Goal: Information Seeking & Learning: Find specific fact

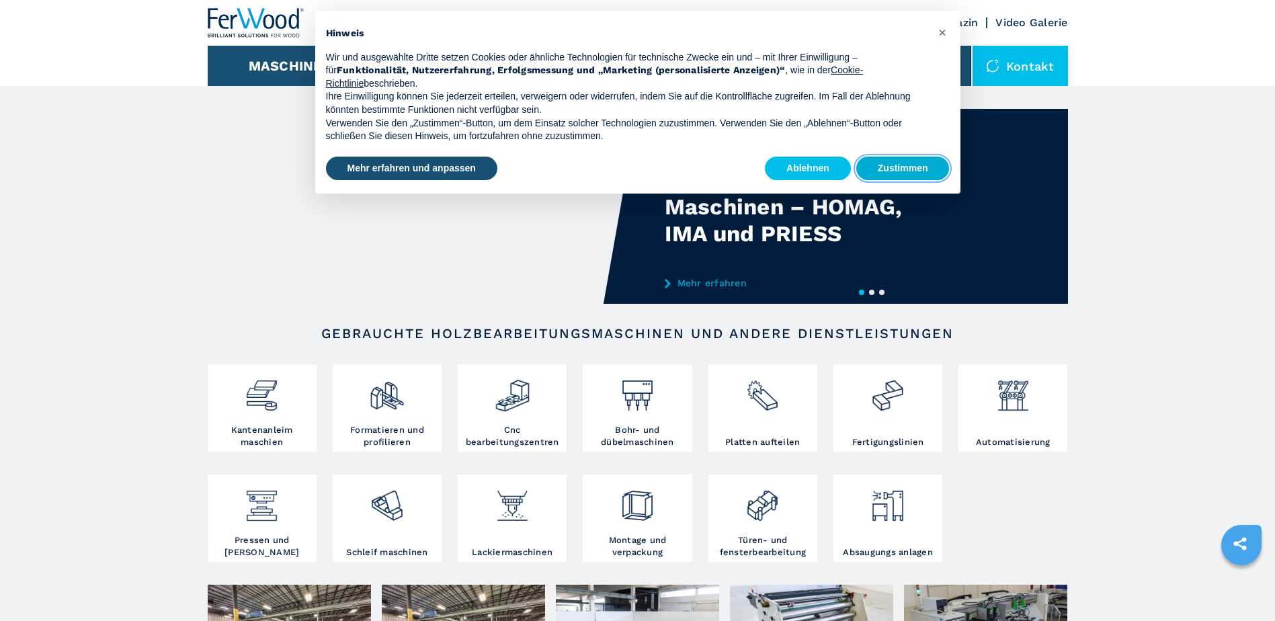
click at [894, 172] on button "Zustimmen" at bounding box center [902, 169] width 93 height 24
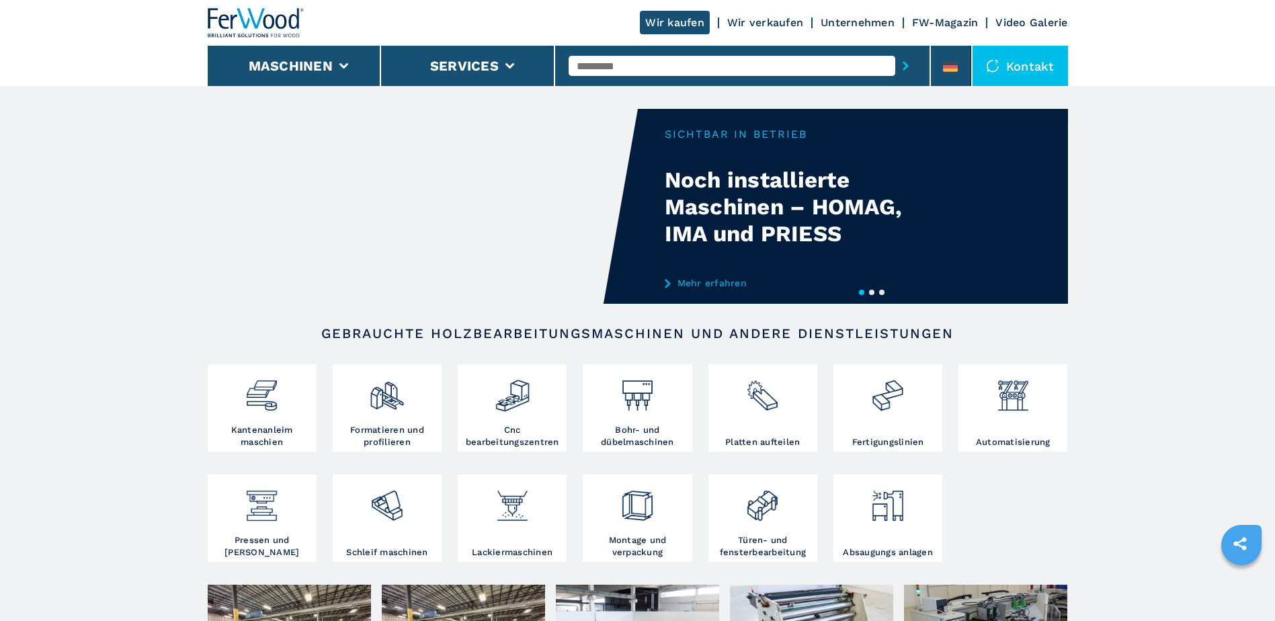
click at [636, 69] on input "text" at bounding box center [732, 66] width 327 height 20
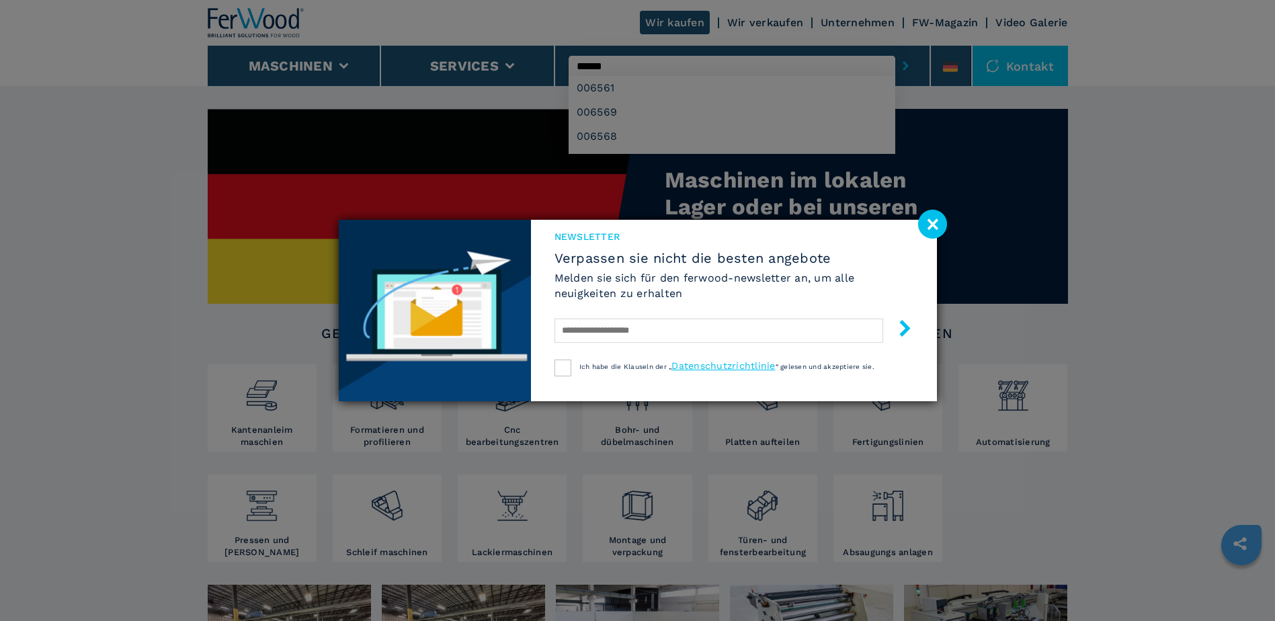
type input "******"
click at [895, 50] on button "submit-button" at bounding box center [905, 65] width 21 height 31
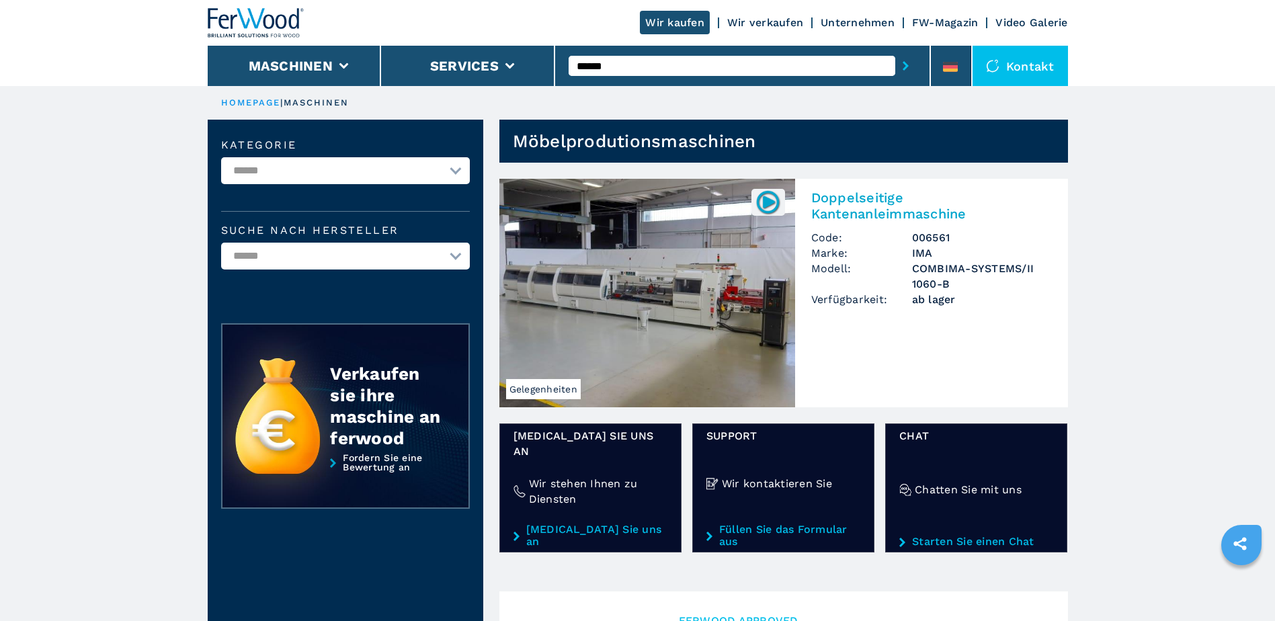
click at [939, 230] on h3 "006561" at bounding box center [982, 237] width 140 height 15
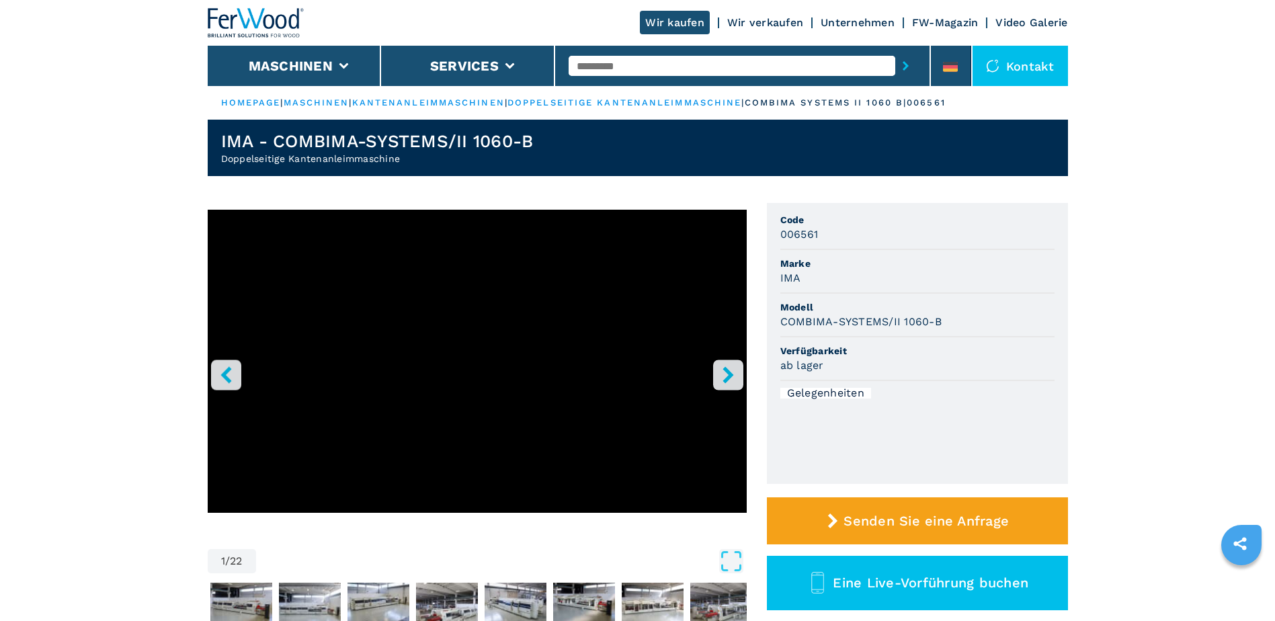
click at [732, 367] on icon "right-button" at bounding box center [728, 374] width 17 height 17
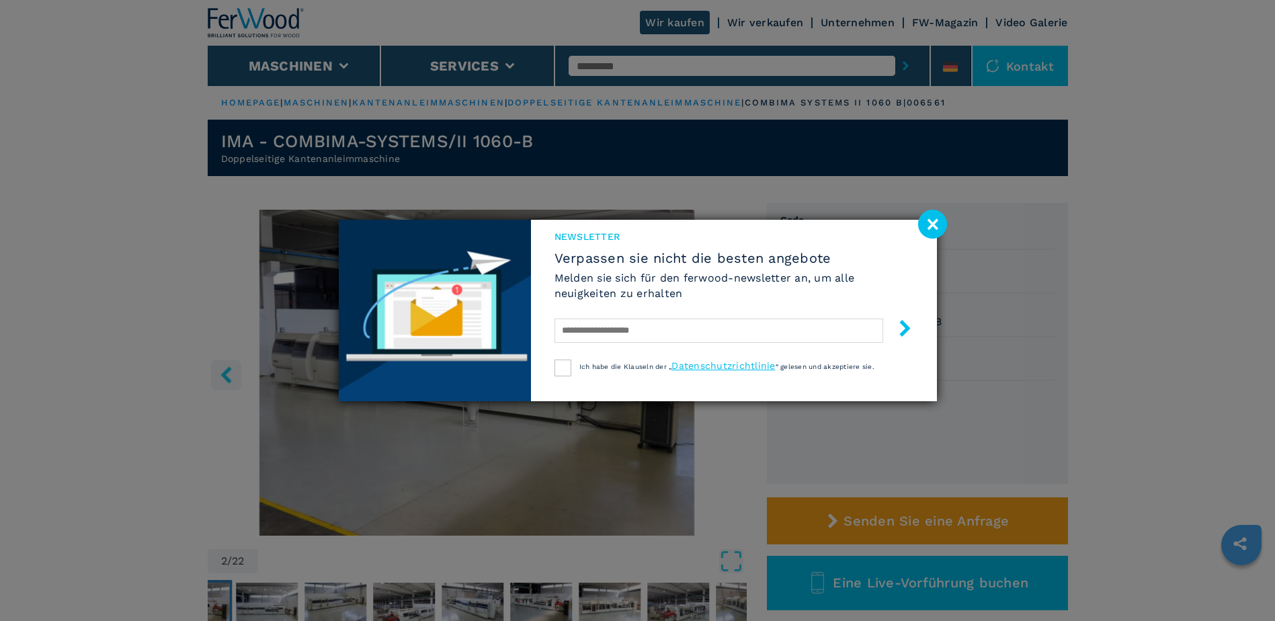
click at [935, 224] on image at bounding box center [932, 224] width 29 height 29
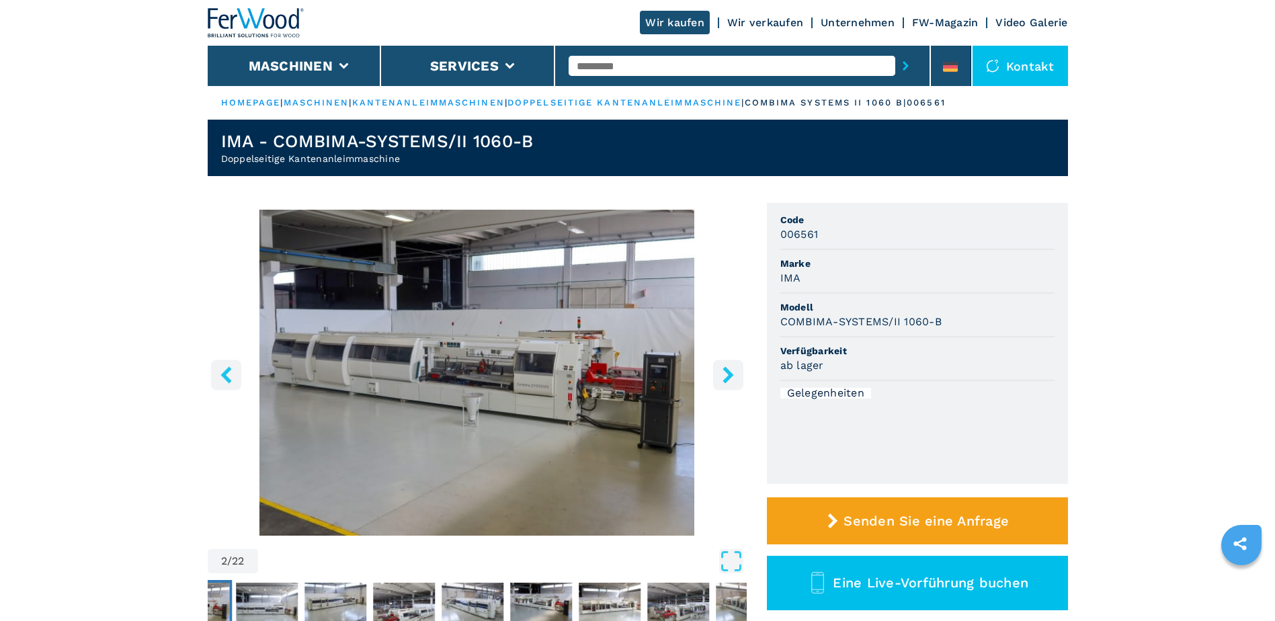
click at [729, 378] on icon "right-button" at bounding box center [727, 374] width 11 height 17
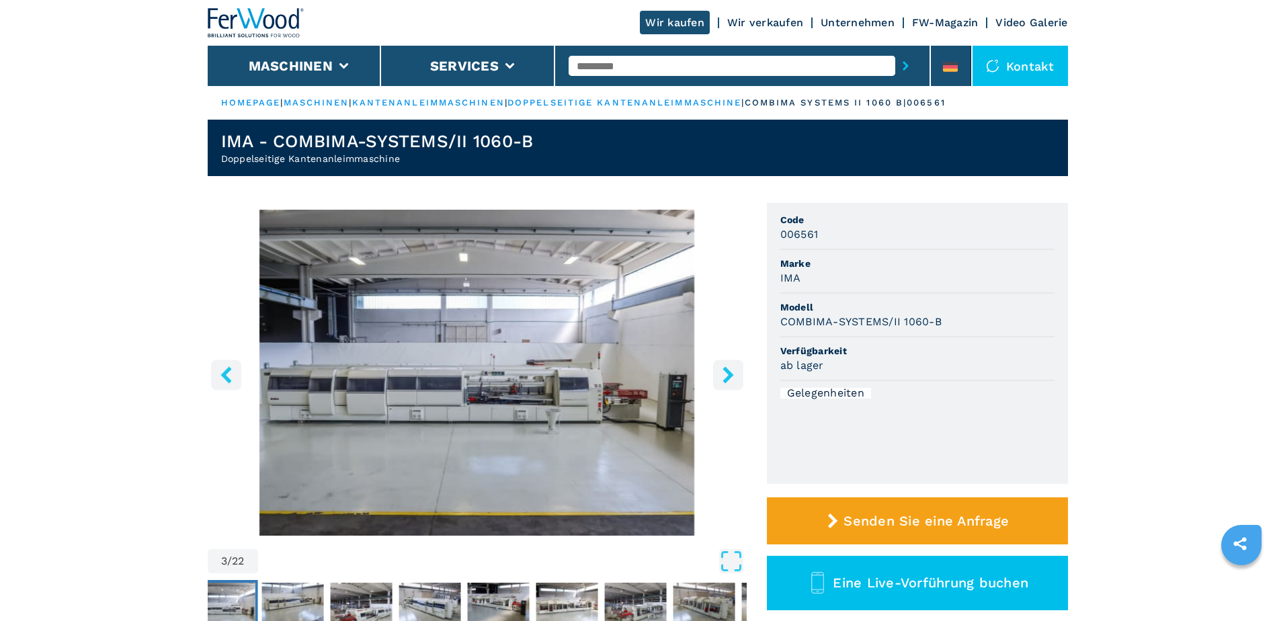
click at [729, 378] on icon "right-button" at bounding box center [727, 374] width 11 height 17
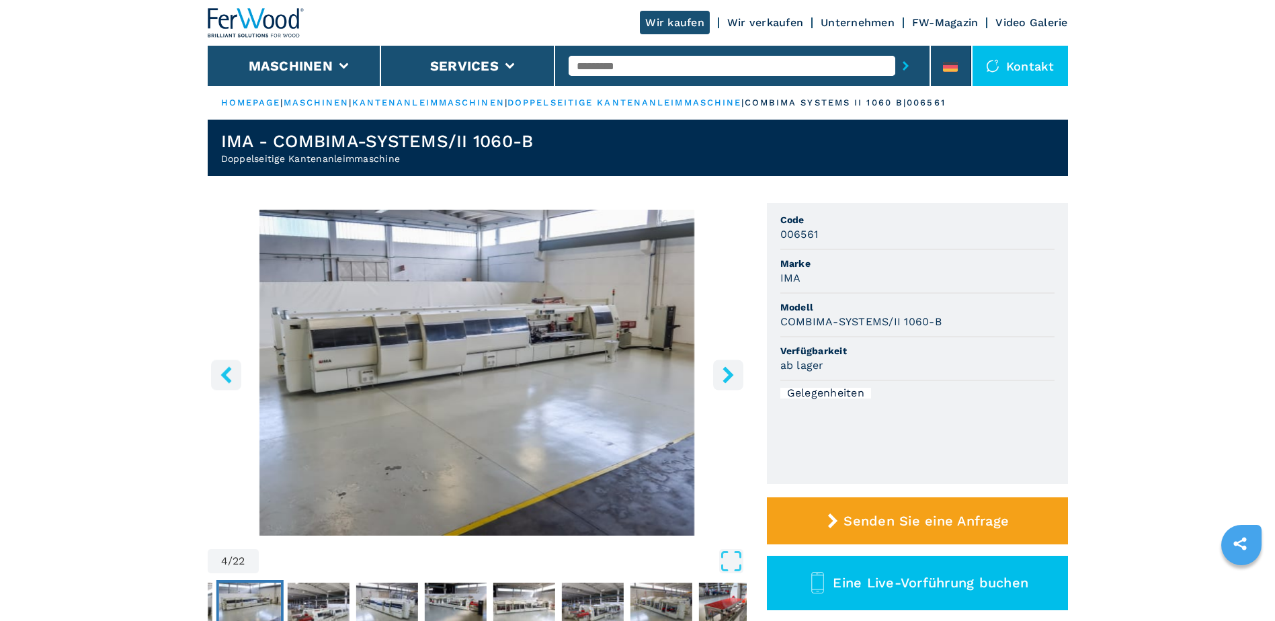
click at [729, 378] on icon "right-button" at bounding box center [727, 374] width 11 height 17
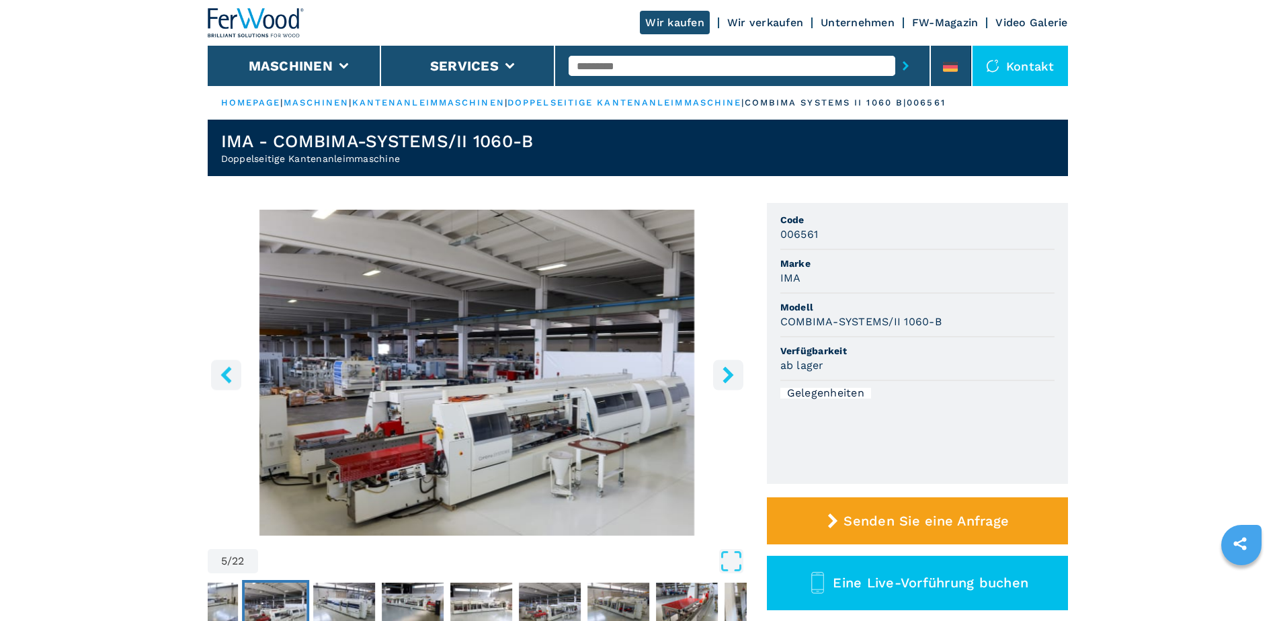
click at [729, 378] on icon "right-button" at bounding box center [727, 374] width 11 height 17
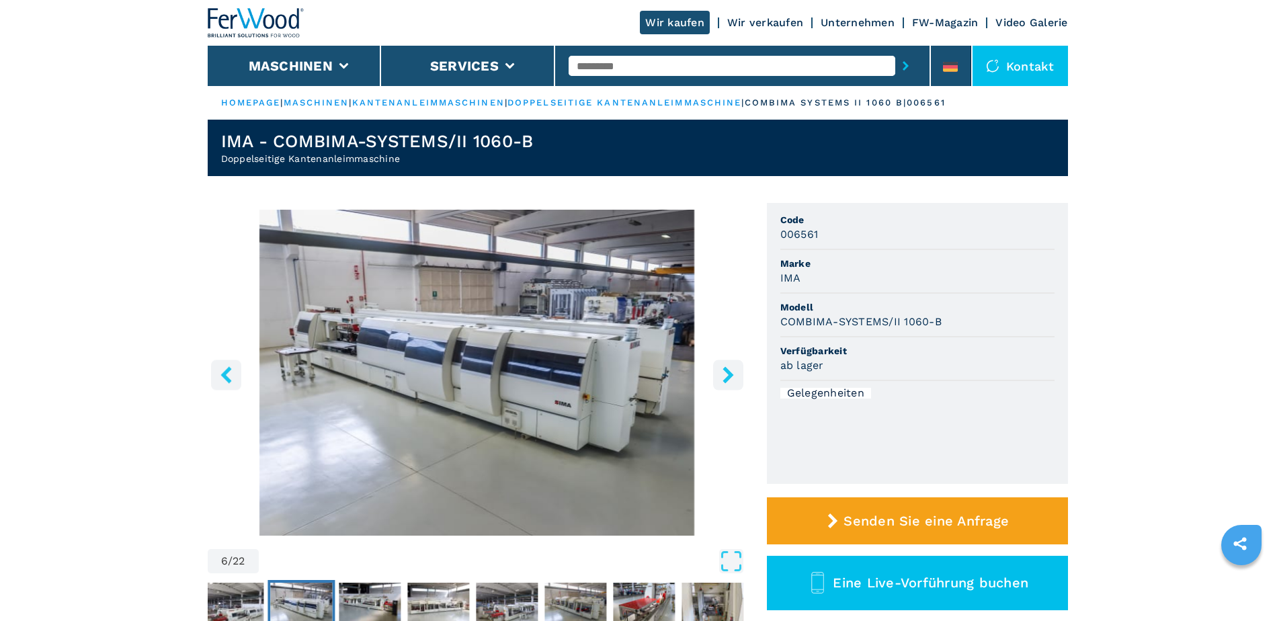
click at [729, 378] on icon "right-button" at bounding box center [727, 374] width 11 height 17
